Goal: Task Accomplishment & Management: Manage account settings

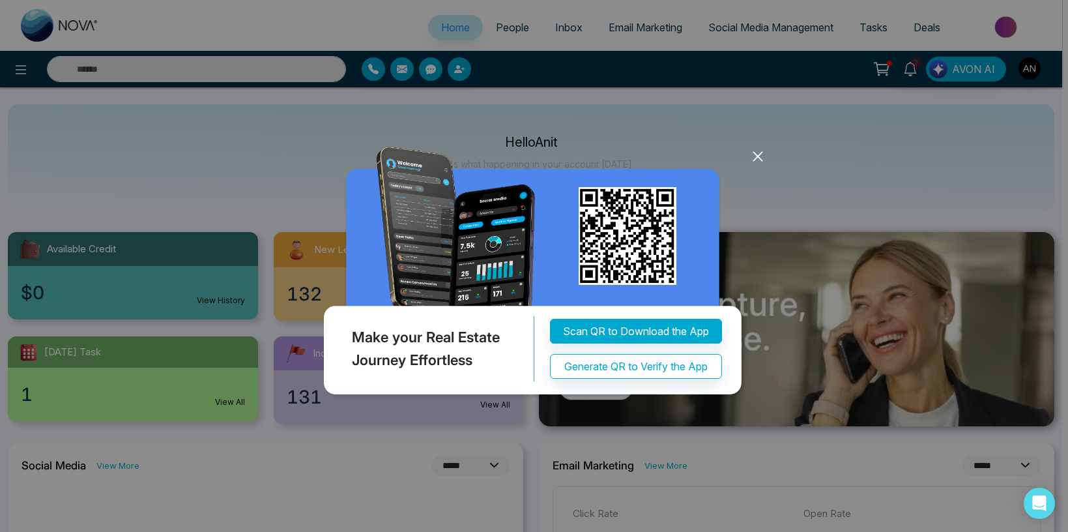
select select "*"
click at [758, 152] on icon at bounding box center [758, 157] width 20 height 20
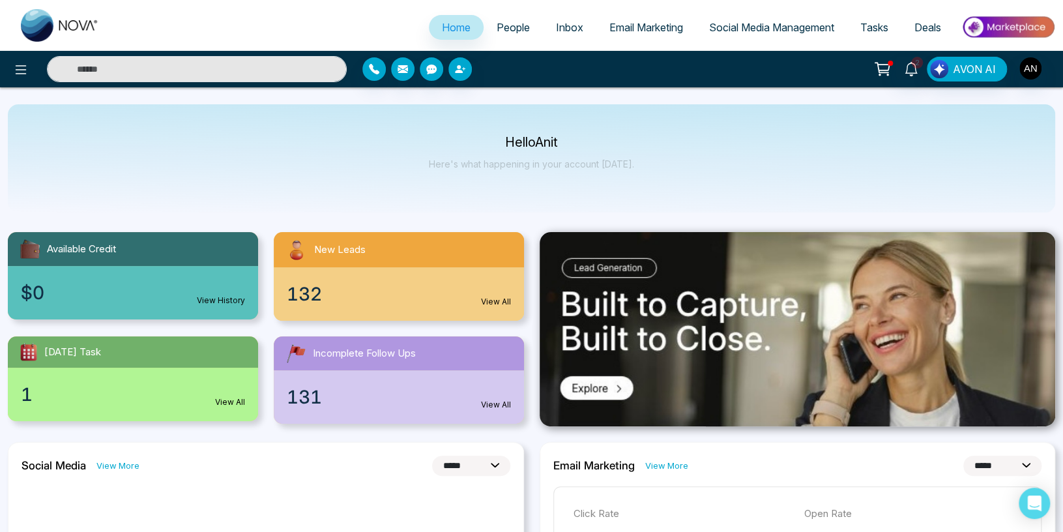
click at [526, 32] on link "People" at bounding box center [513, 27] width 59 height 25
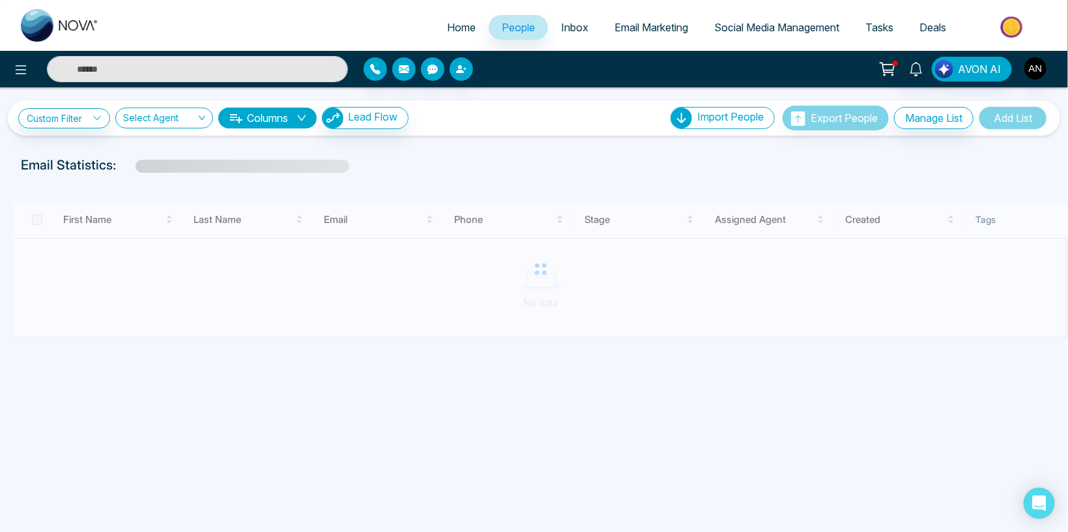
click at [1023, 63] on div "AVON AI" at bounding box center [845, 69] width 429 height 25
click at [1034, 75] on img "button" at bounding box center [1035, 68] width 22 height 22
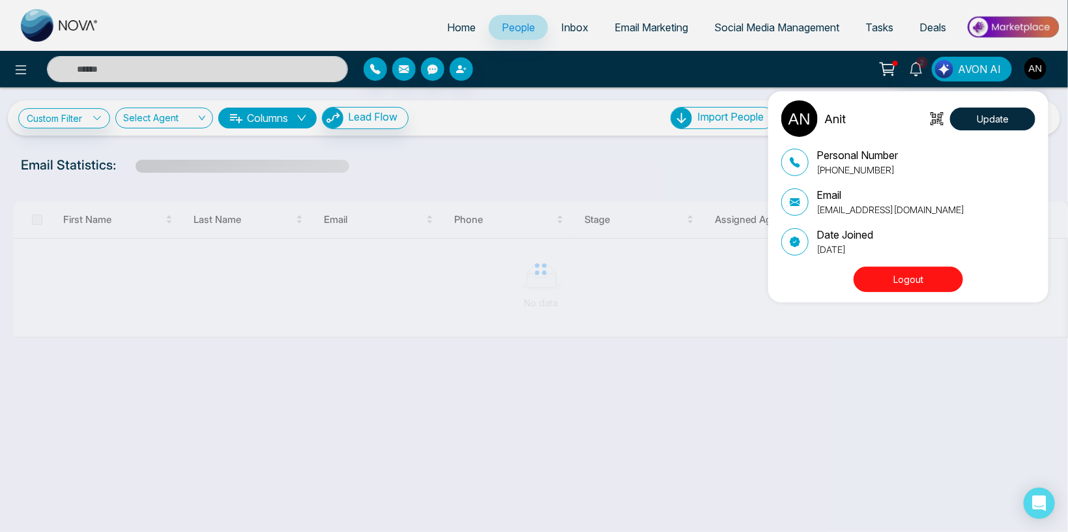
click at [293, 25] on div "Anit Update Personal Number [PHONE_NUMBER] Email [EMAIL_ADDRESS][DOMAIN_NAME] D…" at bounding box center [534, 266] width 1068 height 532
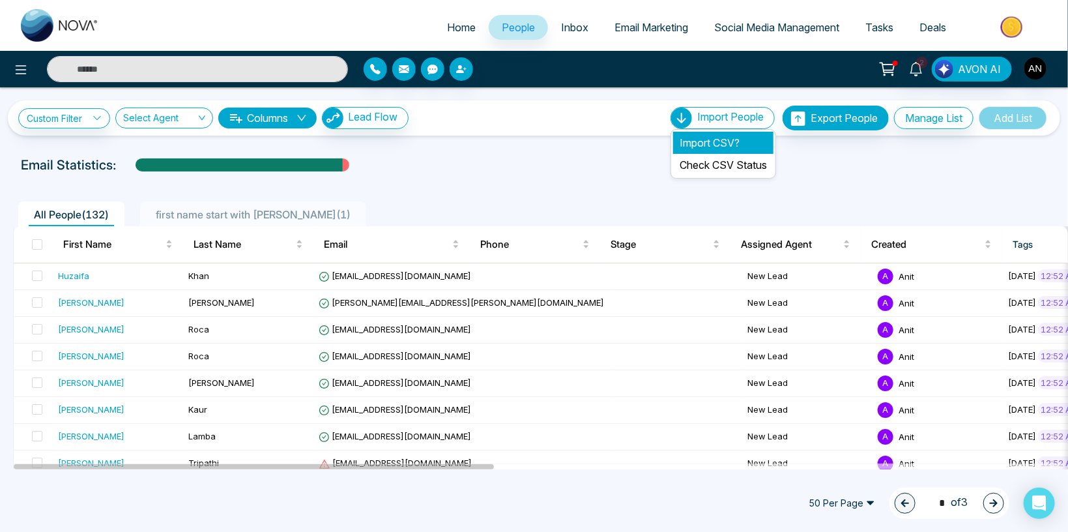
click at [701, 141] on li "Import CSV?" at bounding box center [723, 143] width 100 height 22
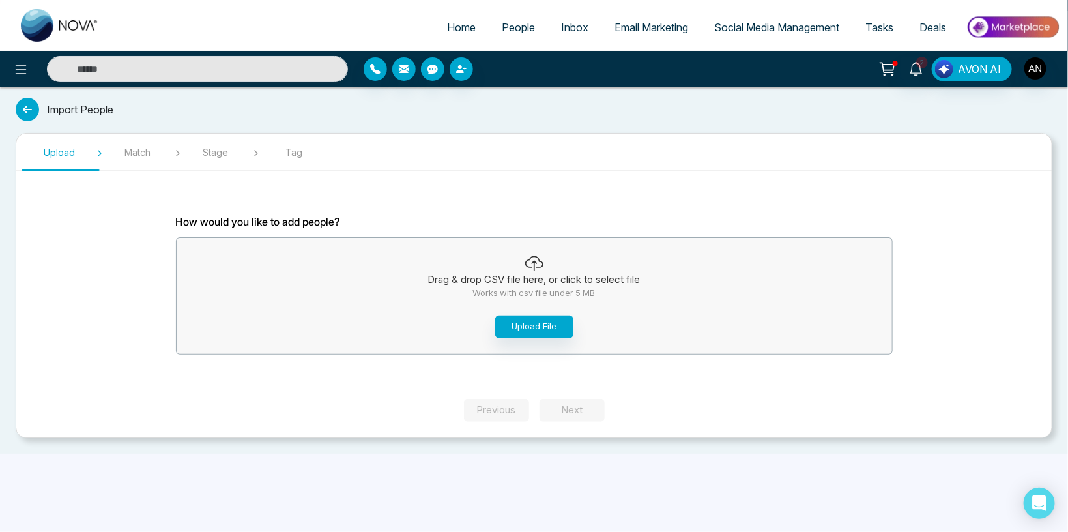
click at [517, 341] on div "Drag & drop CSV file here, or click to select file Works with csv file under 5 …" at bounding box center [535, 296] width 716 height 110
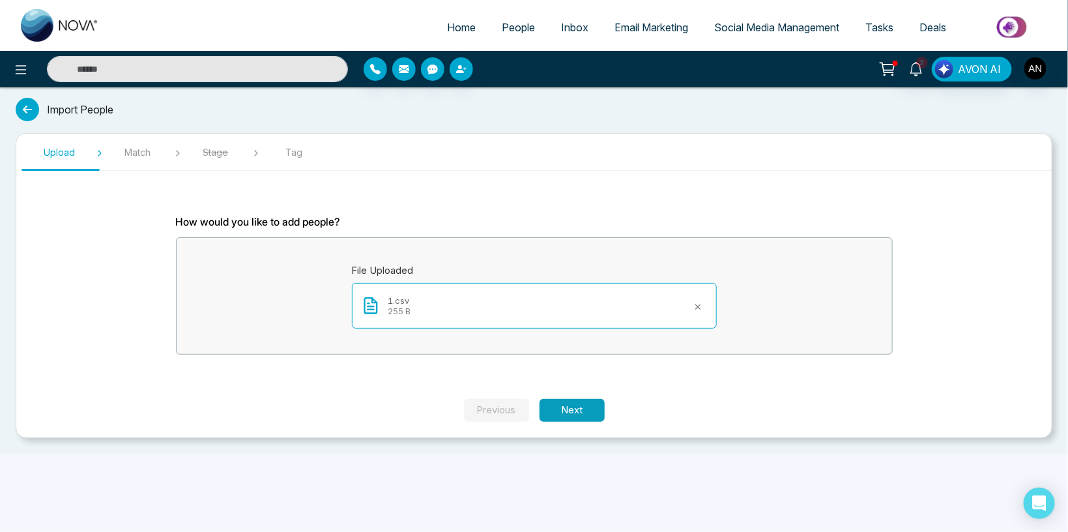
click at [575, 411] on button "Next" at bounding box center [572, 410] width 65 height 23
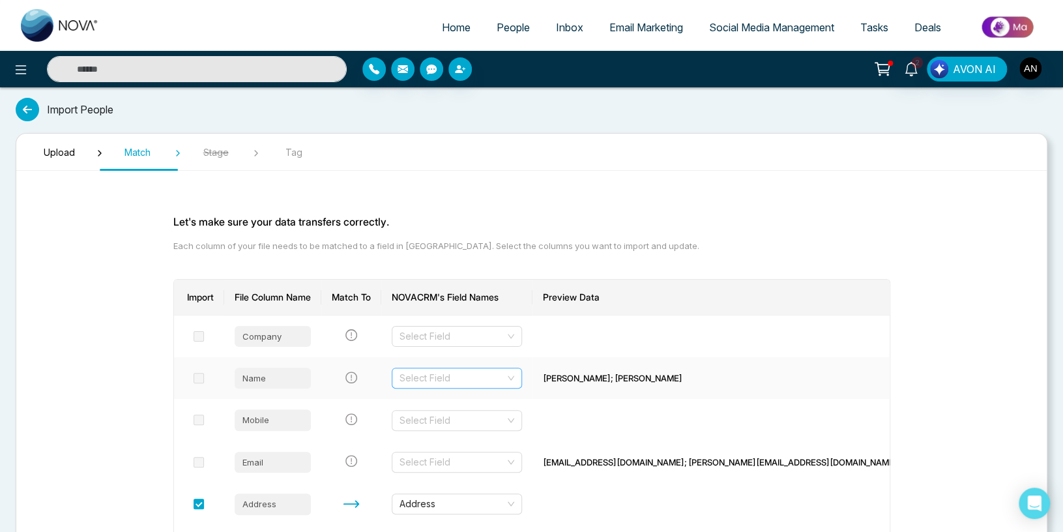
click at [434, 374] on input "search" at bounding box center [452, 378] width 106 height 20
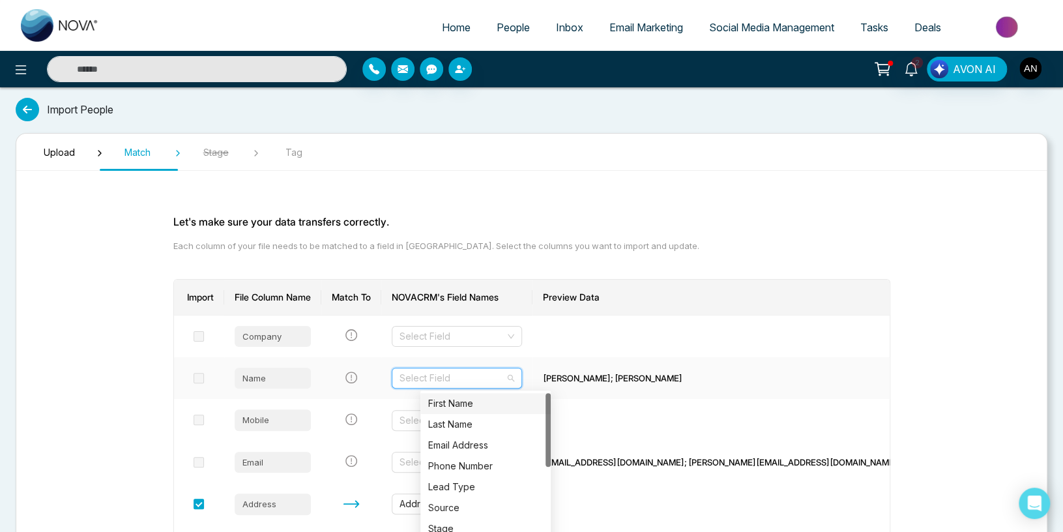
click at [446, 405] on div "First Name" at bounding box center [485, 403] width 115 height 14
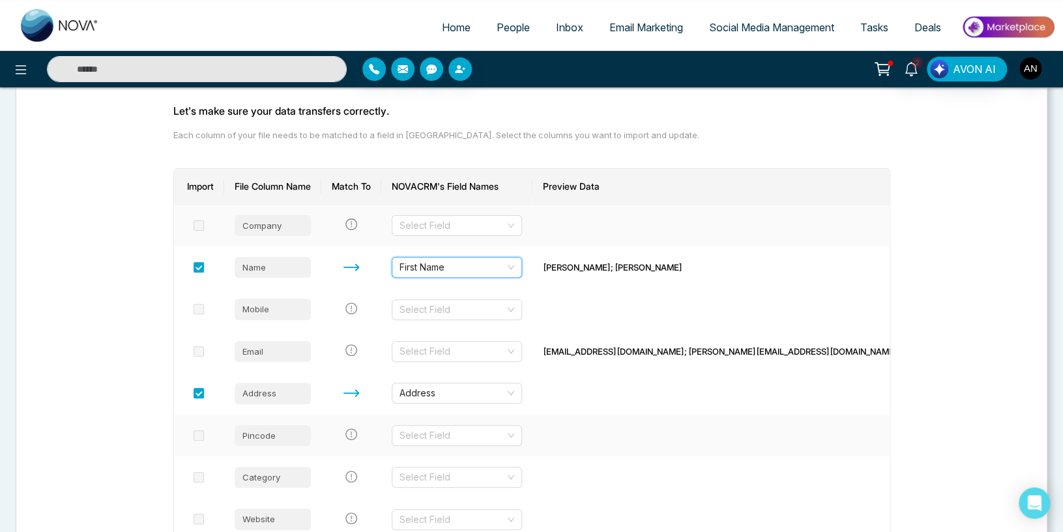
scroll to position [207, 0]
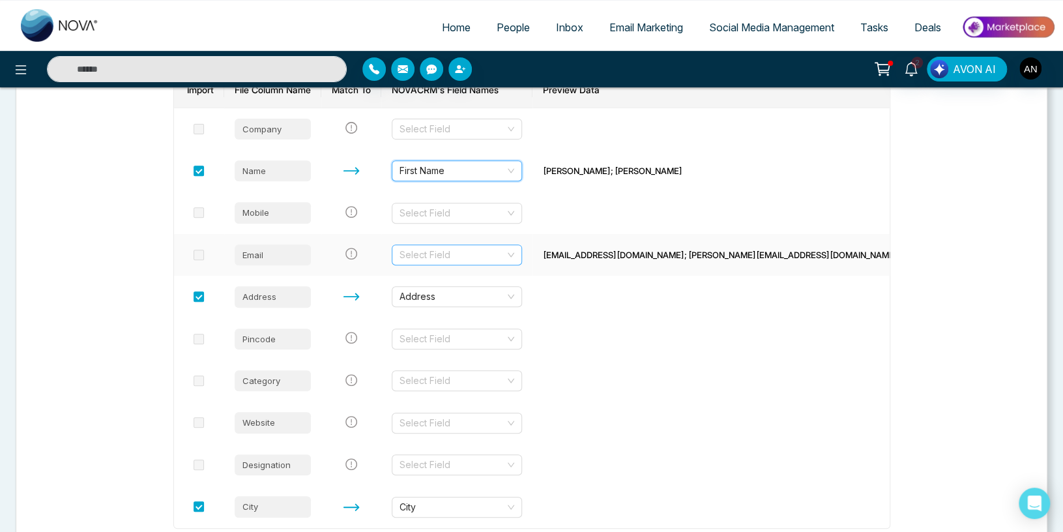
click at [446, 258] on input "search" at bounding box center [452, 255] width 106 height 20
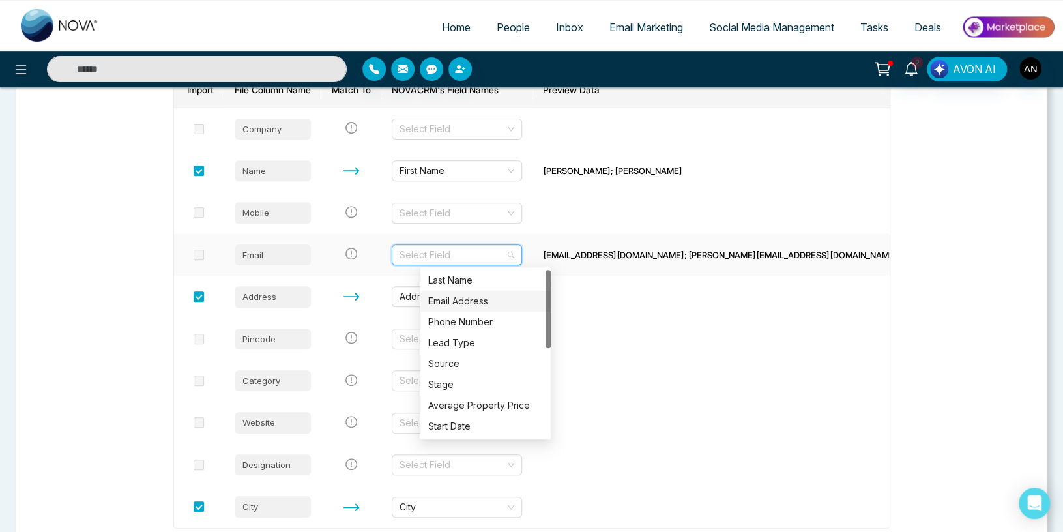
click at [461, 306] on div "Email Address" at bounding box center [485, 301] width 115 height 14
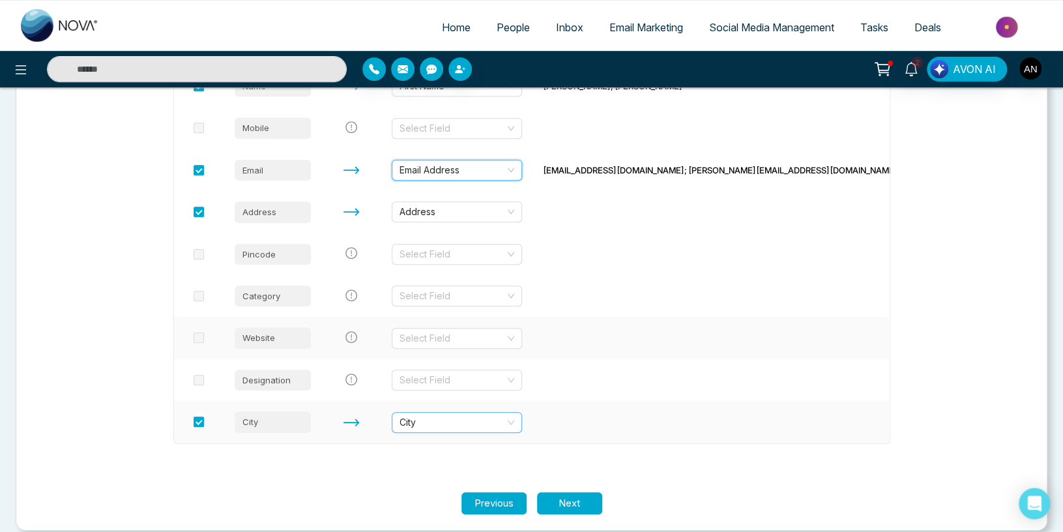
scroll to position [306, 0]
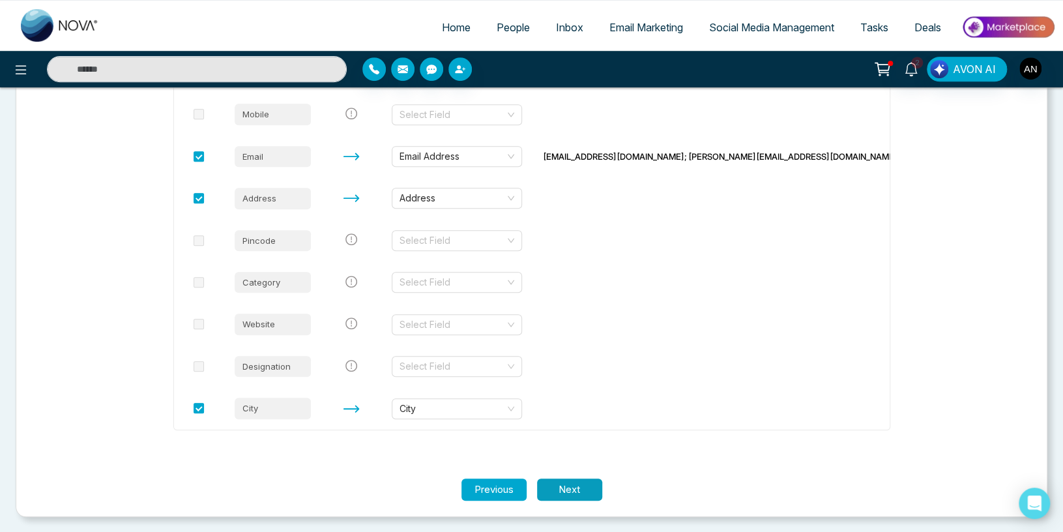
drag, startPoint x: 568, startPoint y: 474, endPoint x: 577, endPoint y: 490, distance: 18.4
click at [570, 477] on section "Let's make sure your data transfers correctly. Each column of your file needs t…" at bounding box center [532, 177] width 782 height 603
click at [577, 491] on button "Next" at bounding box center [569, 489] width 65 height 23
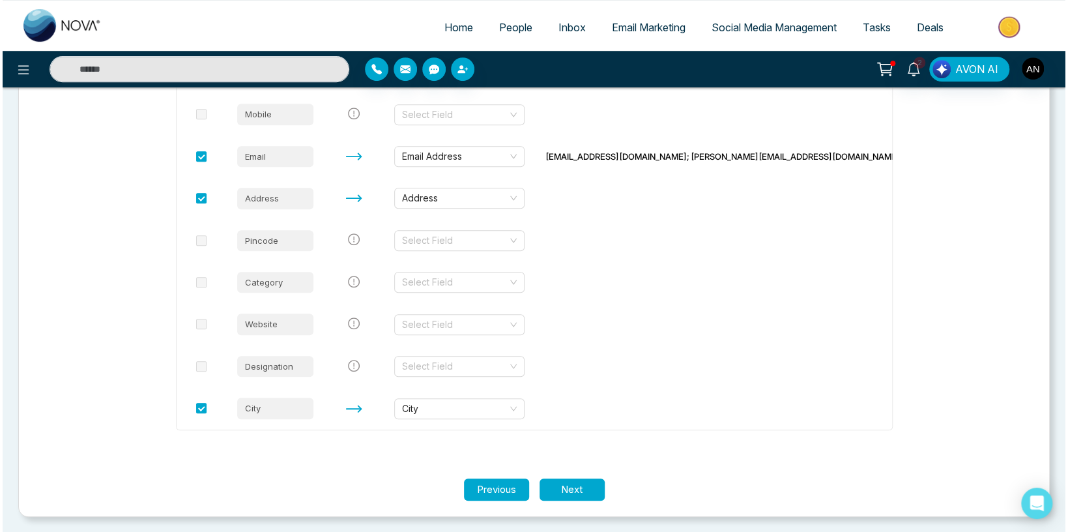
scroll to position [0, 0]
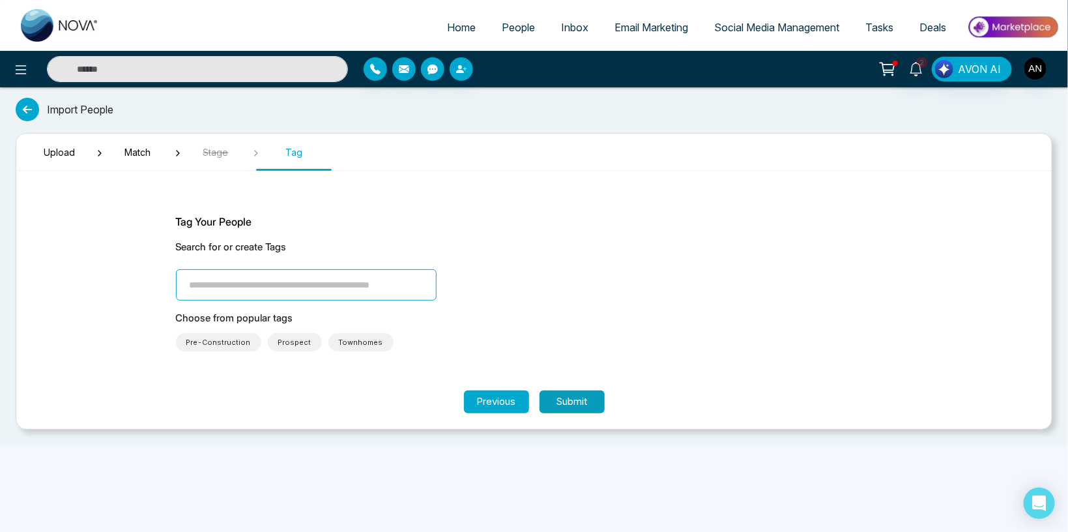
click at [573, 402] on button "Submit" at bounding box center [572, 401] width 65 height 23
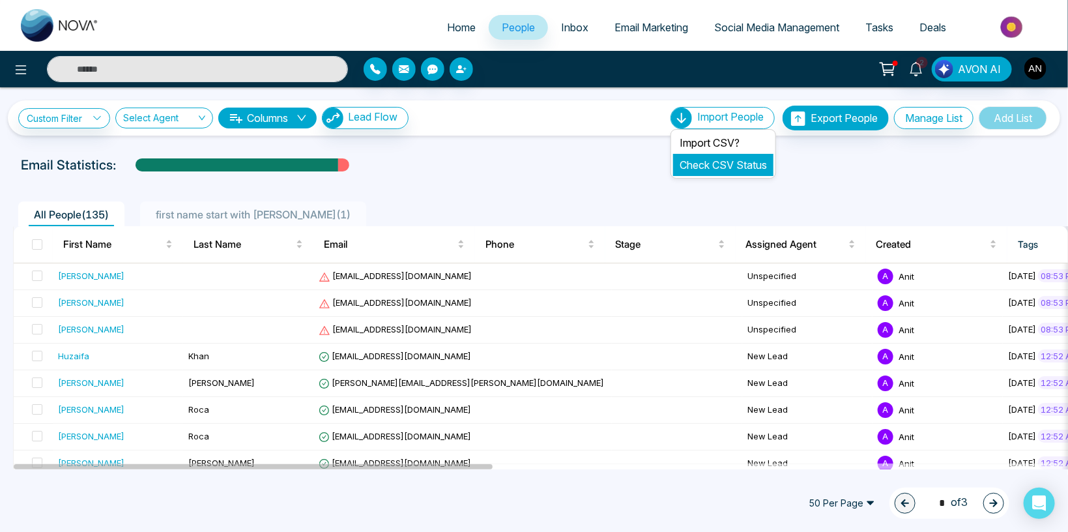
click at [719, 160] on link "Check CSV Status" at bounding box center [723, 164] width 87 height 13
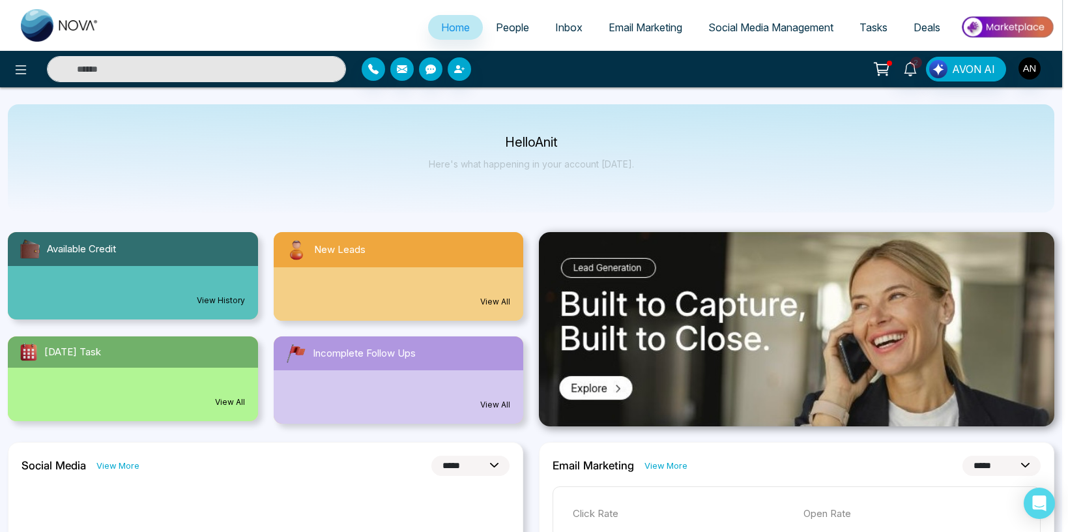
select select "*"
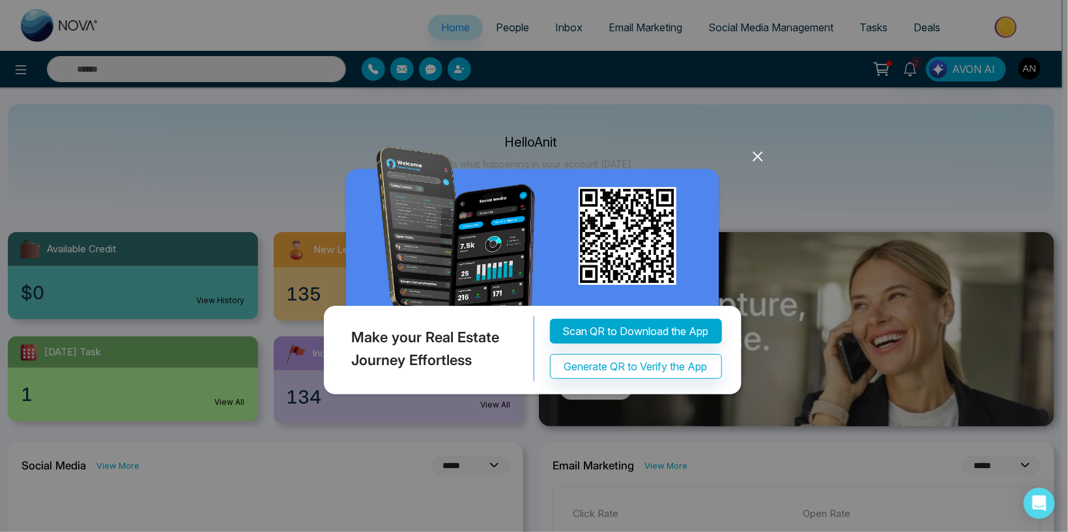
click at [761, 154] on icon at bounding box center [757, 157] width 8 height 8
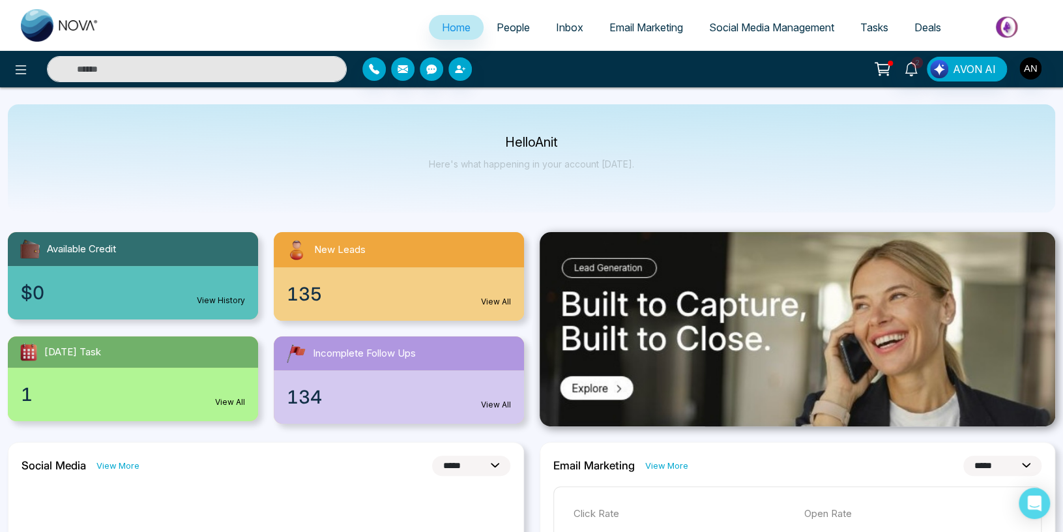
click at [512, 29] on span "People" at bounding box center [513, 27] width 33 height 13
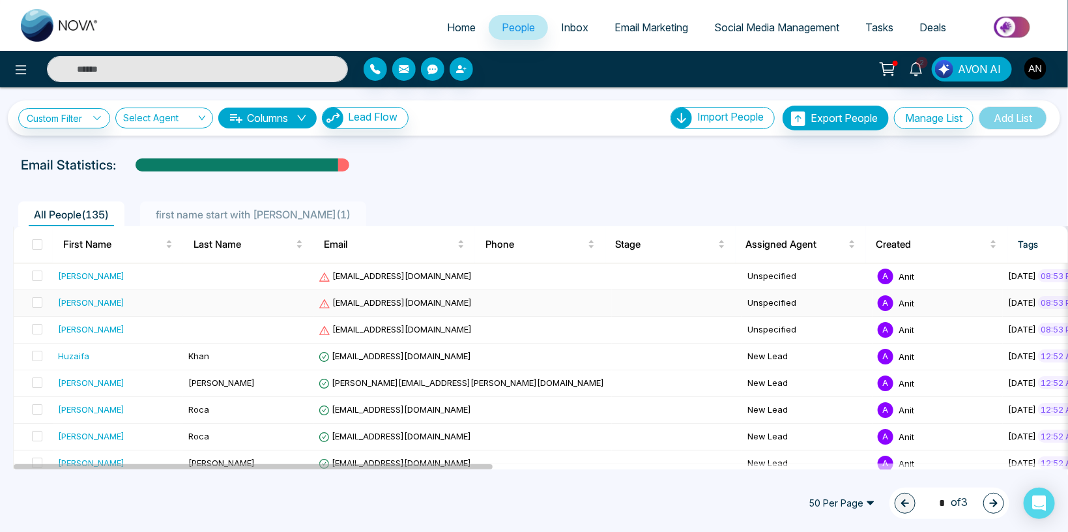
click at [372, 300] on span "[EMAIL_ADDRESS][DOMAIN_NAME]" at bounding box center [395, 302] width 153 height 10
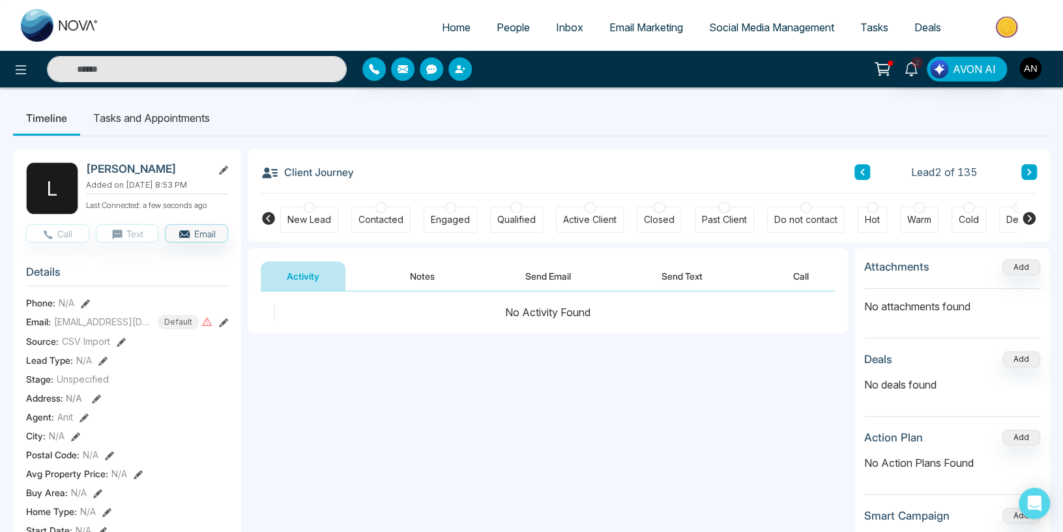
click at [561, 119] on ul "Timeline Tasks and Appointments" at bounding box center [531, 117] width 1037 height 35
click at [1026, 171] on icon at bounding box center [1029, 172] width 7 height 8
